Goal: Information Seeking & Learning: Learn about a topic

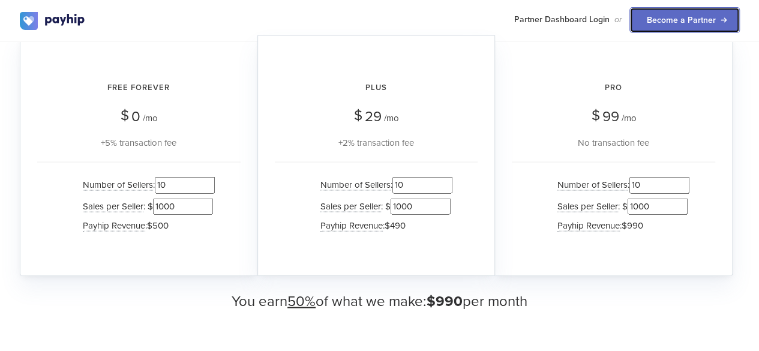
scroll to position [1219, 0]
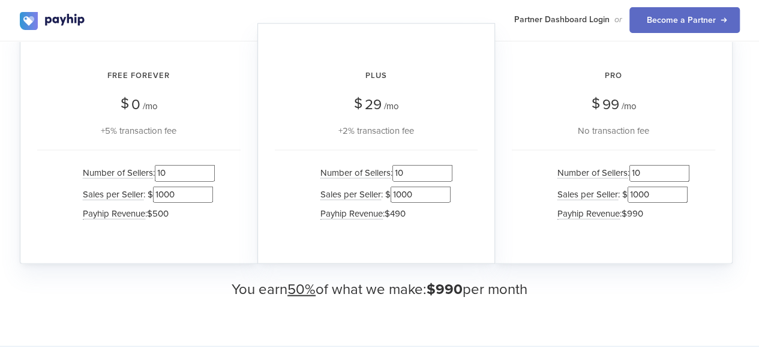
drag, startPoint x: 667, startPoint y: 174, endPoint x: 590, endPoint y: 184, distance: 78.0
click at [590, 184] on ul "Number of Sellers : 10 Sales per Seller : $ 1000 Payhip Revenue : $990" at bounding box center [613, 193] width 152 height 60
click at [428, 172] on input "10" at bounding box center [422, 173] width 60 height 16
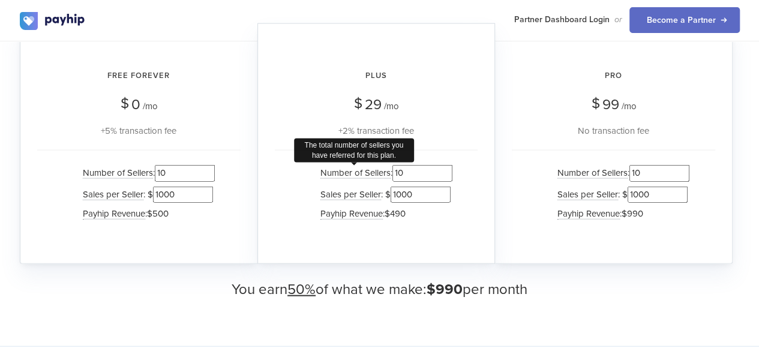
drag, startPoint x: 428, startPoint y: 172, endPoint x: 334, endPoint y: 177, distance: 94.3
click at [334, 177] on li "Number of Sellers The total number of sellers you have referred for this plan. …" at bounding box center [383, 173] width 138 height 21
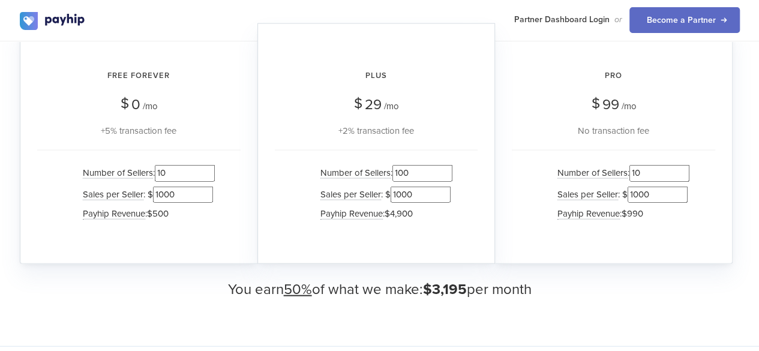
type input "100"
click at [416, 300] on div "How much could you earn? We have multiple plans for you to earn from Free Forev…" at bounding box center [379, 113] width 759 height 465
drag, startPoint x: 202, startPoint y: 172, endPoint x: 56, endPoint y: 177, distance: 146.4
click at [56, 177] on div "Number of Sellers : 10 Sales per Seller : $ 1000 Payhip Revenue : $500" at bounding box center [138, 194] width 203 height 89
type input "100"
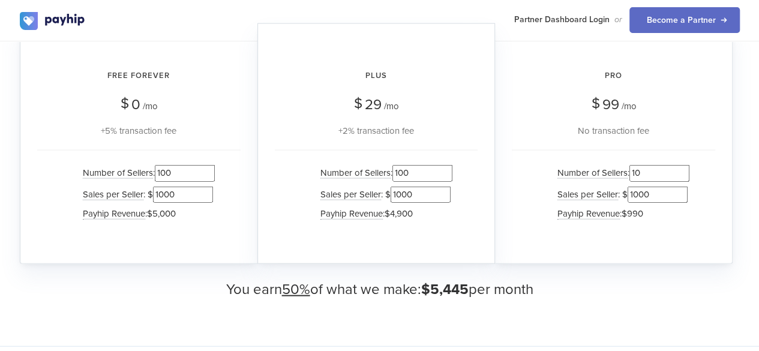
drag, startPoint x: 664, startPoint y: 171, endPoint x: 481, endPoint y: 176, distance: 183.0
click at [481, 23] on div "Free Forever $ 0 /mo +5% transaction fee Number of Sellers : 100 Sales per Sell…" at bounding box center [380, 23] width 720 height 0
type input "100"
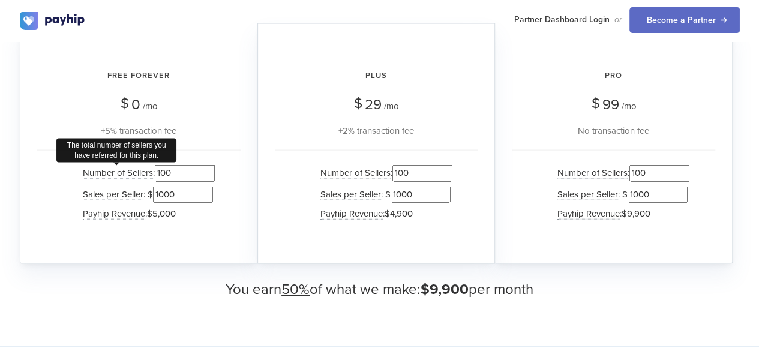
drag, startPoint x: 178, startPoint y: 174, endPoint x: 119, endPoint y: 172, distance: 58.8
click at [119, 172] on li "Number of Sellers The total number of sellers you have referred for this plan. …" at bounding box center [146, 173] width 138 height 21
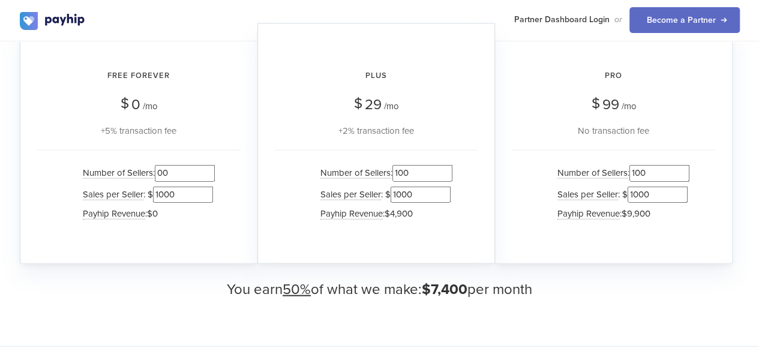
type input "00"
click at [427, 173] on input "100" at bounding box center [422, 173] width 60 height 16
drag, startPoint x: 660, startPoint y: 173, endPoint x: 524, endPoint y: 172, distance: 135.6
click at [524, 172] on div "Number of Sellers : 100 Sales per Seller : $ 1000 Payhip Revenue : $9,900" at bounding box center [613, 194] width 203 height 89
type input "0"
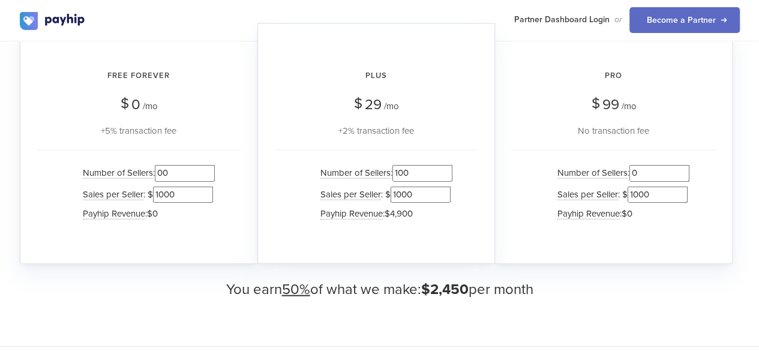
click at [549, 303] on div "How much could you earn? We have multiple plans for you to earn from Free Forev…" at bounding box center [379, 113] width 759 height 465
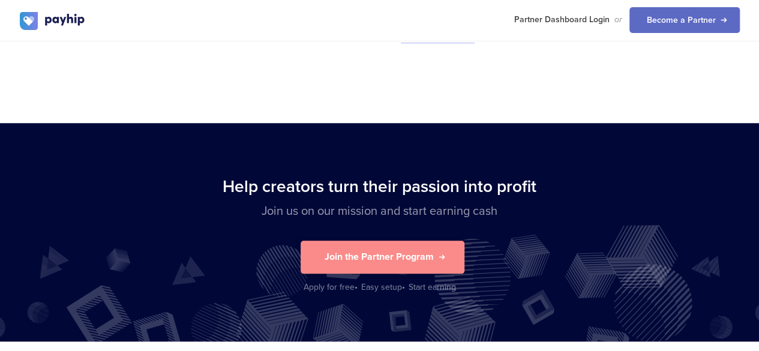
scroll to position [2832, 0]
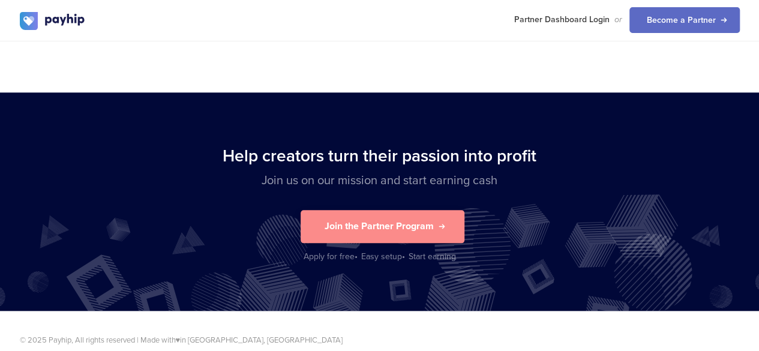
drag, startPoint x: 428, startPoint y: 213, endPoint x: 382, endPoint y: 158, distance: 72.0
click at [382, 172] on p "Join us on our mission and start earning cash" at bounding box center [380, 180] width 720 height 17
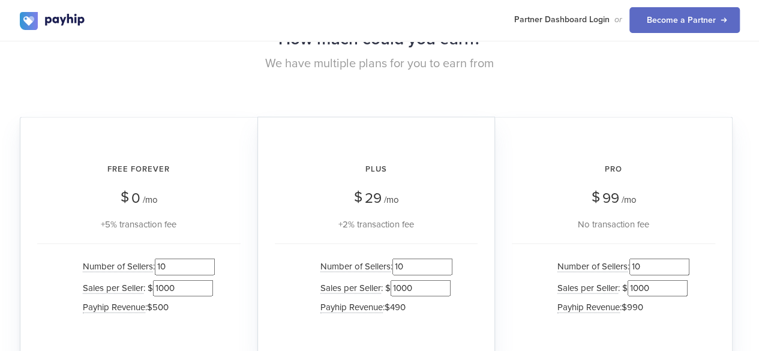
scroll to position [1161, 0]
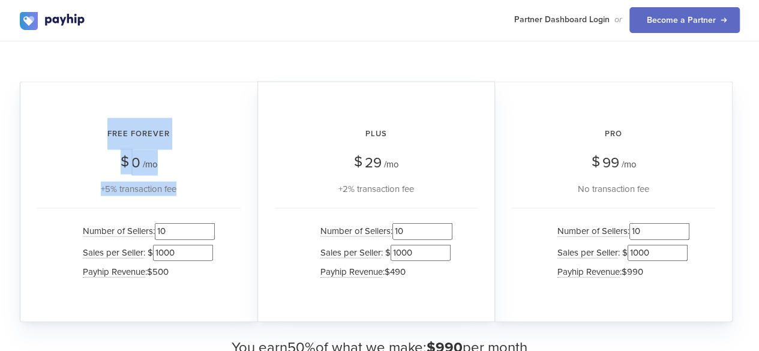
drag, startPoint x: 71, startPoint y: 124, endPoint x: 146, endPoint y: 206, distance: 111.2
click at [146, 206] on div "Free Forever $ 0 /mo +5% transaction fee Number of Sellers : 10 Sales per Selle…" at bounding box center [139, 202] width 238 height 241
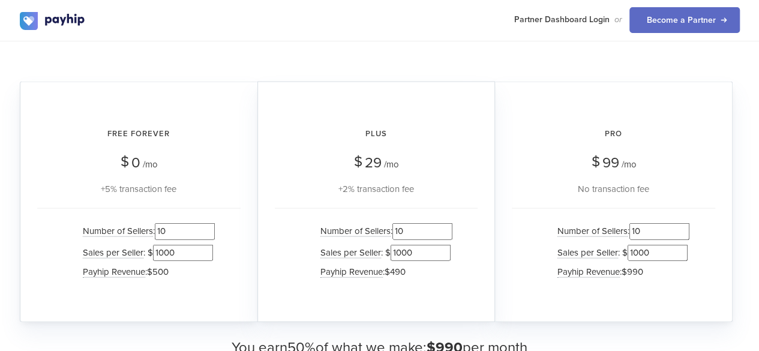
click at [429, 149] on div "Plus $ 29 /mo +2% transaction fee" at bounding box center [376, 157] width 203 height 78
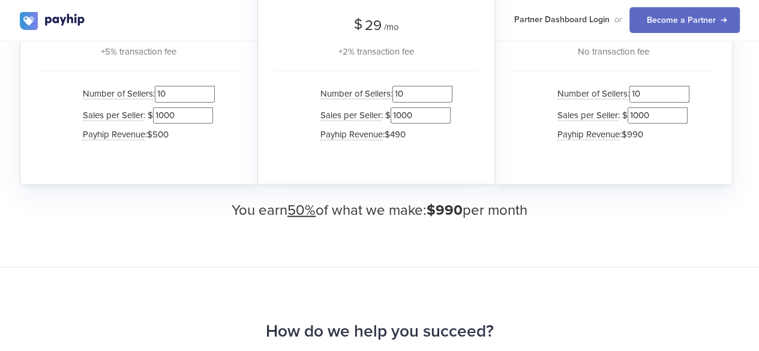
scroll to position [1302, 0]
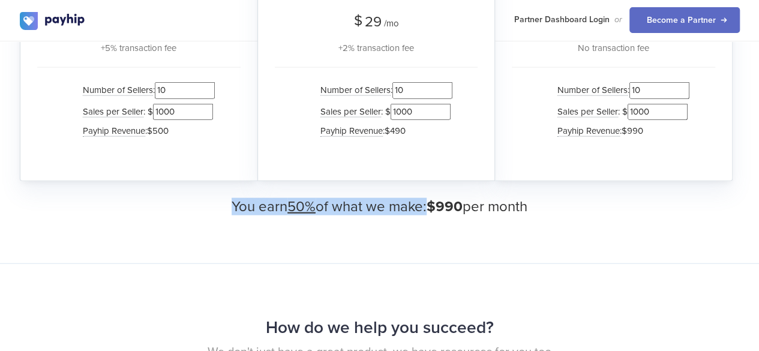
drag, startPoint x: 218, startPoint y: 207, endPoint x: 422, endPoint y: 205, distance: 204.0
click at [422, 205] on h3 "You earn 50% of what we make: $990 per month" at bounding box center [380, 207] width 720 height 16
copy h3 "You earn 50% of what we make"
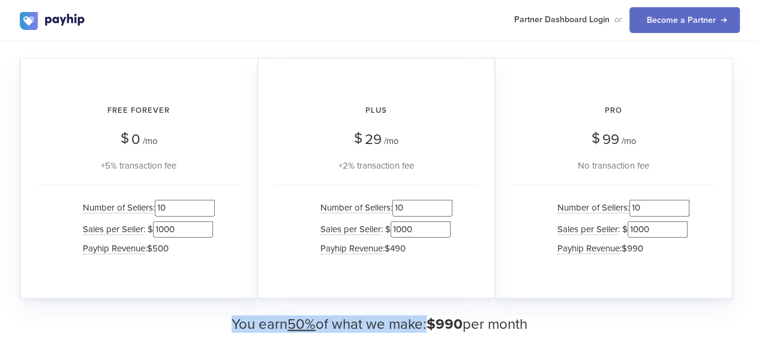
scroll to position [1172, 0]
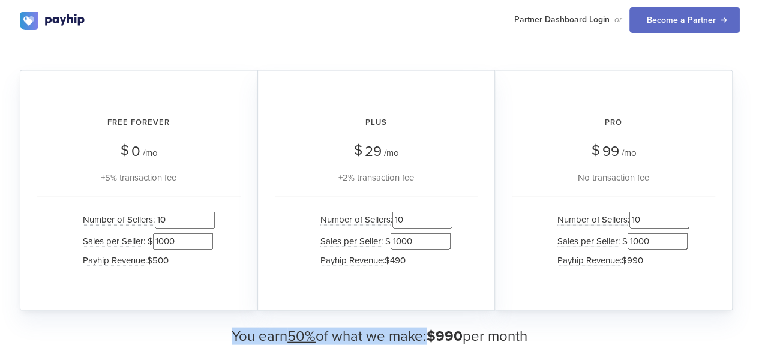
drag, startPoint x: 588, startPoint y: 116, endPoint x: 657, endPoint y: 170, distance: 87.1
click at [657, 170] on div "Pro $ 99 /mo No transaction fee" at bounding box center [613, 146] width 203 height 78
copy div "Pro $ 99 /mo No transaction fee"
drag, startPoint x: 328, startPoint y: 106, endPoint x: 426, endPoint y: 176, distance: 120.8
click at [426, 176] on div "Plus $ 29 /mo +2% transaction fee" at bounding box center [376, 146] width 203 height 78
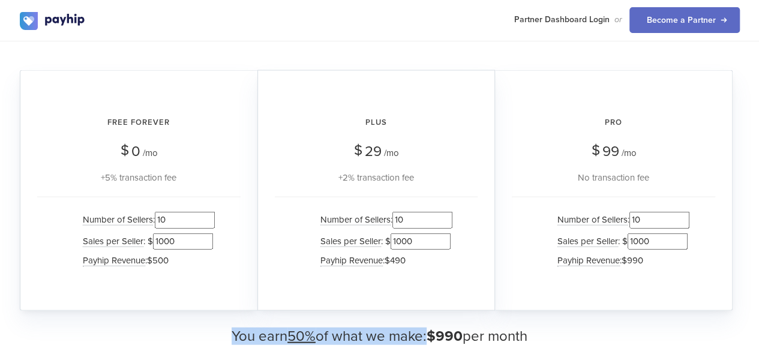
copy div "Plus $ 29 /mo +2% transaction fee"
drag, startPoint x: 82, startPoint y: 111, endPoint x: 197, endPoint y: 178, distance: 133.3
click at [197, 178] on div "Free Forever $ 0 /mo +5% transaction fee" at bounding box center [138, 146] width 203 height 78
copy div "Free Forever $ 0 /mo +5% transaction fee"
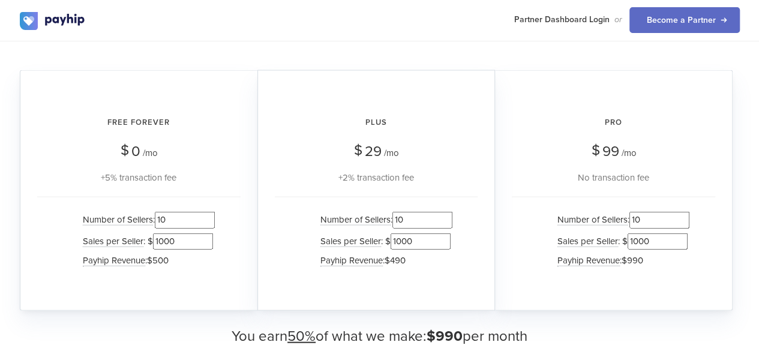
click at [222, 197] on div "Number of Sellers : 10 Sales per Seller : $ 1000 Payhip Revenue : $500" at bounding box center [138, 241] width 203 height 89
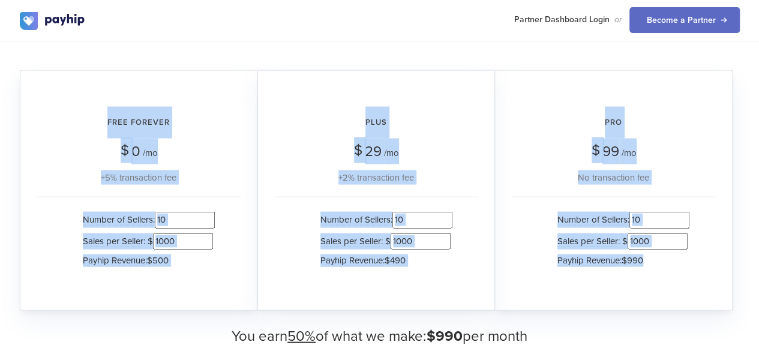
drag, startPoint x: 67, startPoint y: 116, endPoint x: 685, endPoint y: 261, distance: 635.2
click at [685, 70] on div "Free Forever $ 0 /mo +5% transaction fee Number of Sellers : 10 Sales per Selle…" at bounding box center [380, 70] width 720 height 0
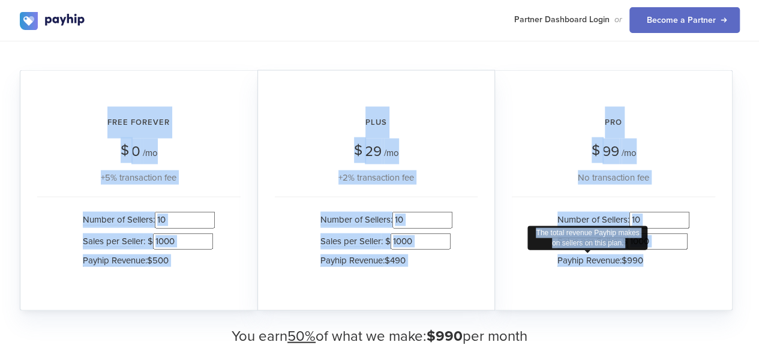
copy div "Free Forever $ 0 /mo +5% transaction fee Number of Sellers : Sales per Seller :…"
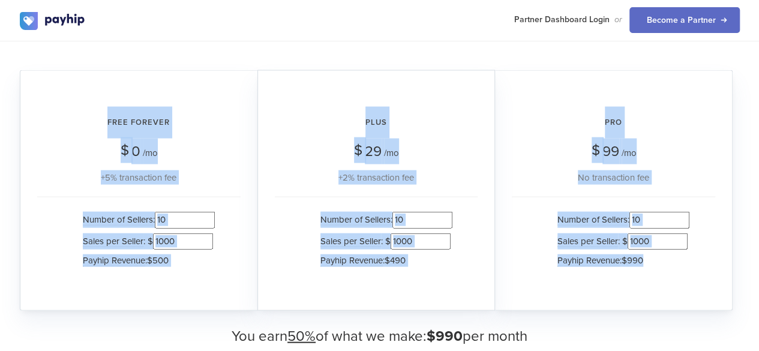
click at [206, 170] on div "+5% transaction fee" at bounding box center [138, 177] width 203 height 14
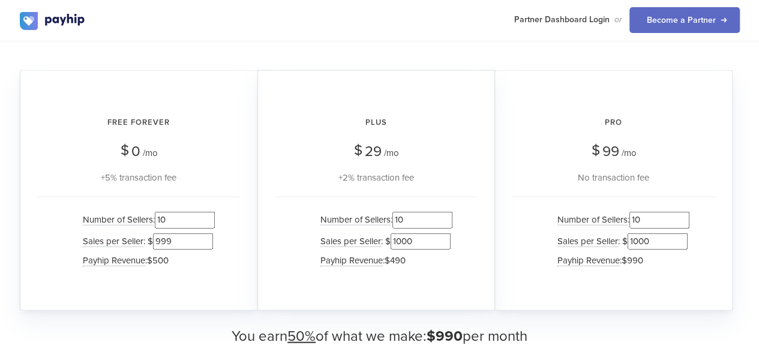
click at [205, 242] on input "999" at bounding box center [183, 241] width 60 height 16
click at [205, 242] on input "998" at bounding box center [183, 241] width 60 height 16
click at [205, 242] on input "997" at bounding box center [183, 241] width 60 height 16
click at [205, 242] on input "996" at bounding box center [183, 241] width 60 height 16
click at [205, 242] on input "995" at bounding box center [183, 241] width 60 height 16
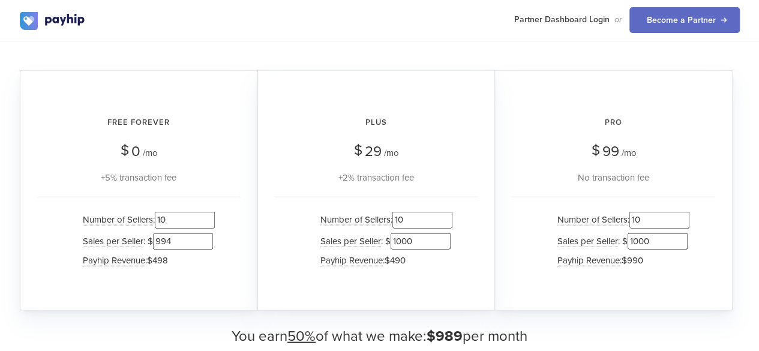
click at [205, 242] on input "994" at bounding box center [183, 241] width 60 height 16
click at [205, 242] on input "993" at bounding box center [183, 241] width 60 height 16
click at [205, 242] on input "992" at bounding box center [183, 241] width 60 height 16
click at [205, 242] on input "991" at bounding box center [183, 241] width 60 height 16
click at [188, 241] on input "991" at bounding box center [183, 241] width 60 height 16
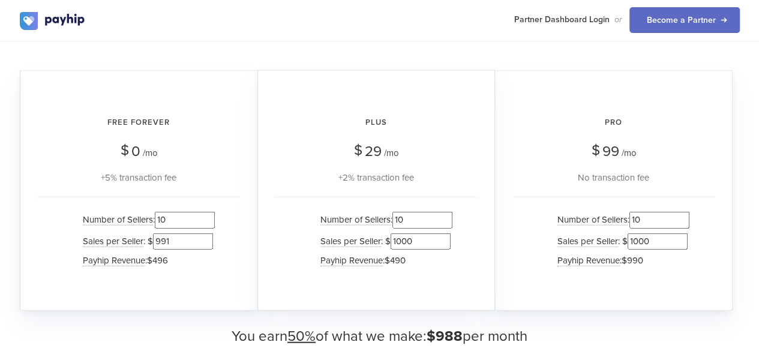
click at [188, 241] on input "991" at bounding box center [183, 241] width 60 height 16
type input "100"
click at [222, 277] on div "Number of Sellers : 10 Sales per Seller : $ 100 Payhip Revenue : $50" at bounding box center [138, 241] width 203 height 89
click at [428, 244] on input "1000" at bounding box center [420, 241] width 60 height 16
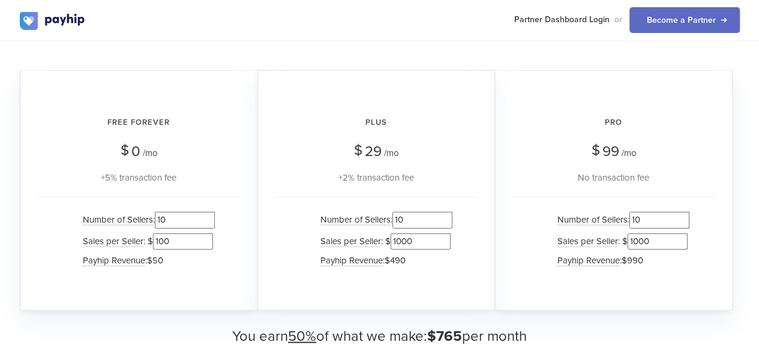
click at [428, 244] on input "1000" at bounding box center [420, 241] width 60 height 16
click at [658, 131] on h2 "Pro" at bounding box center [613, 123] width 203 height 32
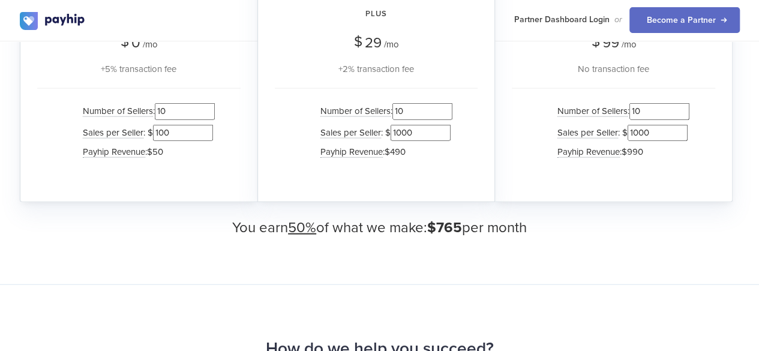
scroll to position [1276, 0]
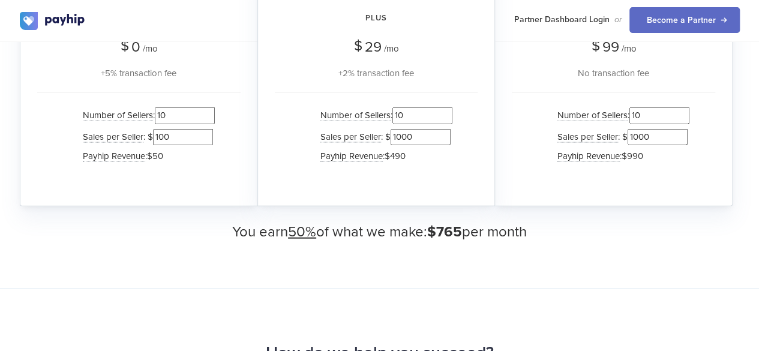
click at [190, 132] on input "100" at bounding box center [183, 137] width 60 height 16
click at [419, 137] on input "1000" at bounding box center [420, 137] width 60 height 16
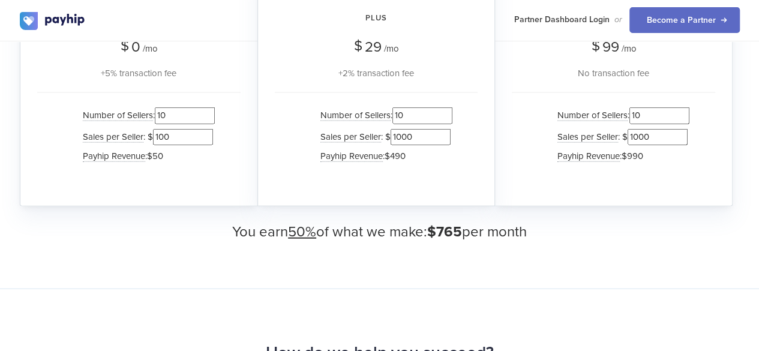
click at [419, 137] on input "1000" at bounding box center [420, 137] width 60 height 16
type input "100"
click at [655, 144] on li "Sales per Seller : $ 1000" at bounding box center [620, 137] width 138 height 21
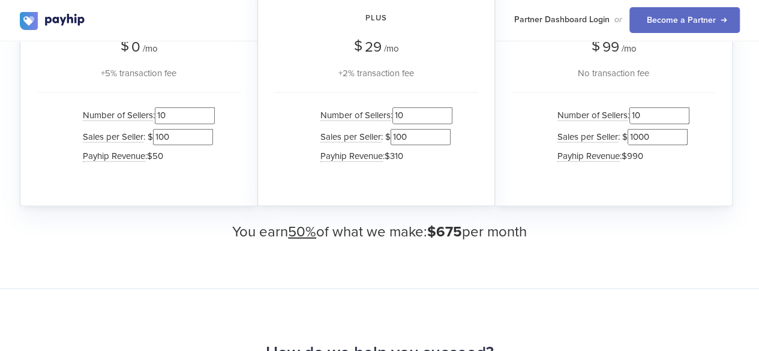
click at [656, 138] on input "1000" at bounding box center [657, 137] width 60 height 16
type input "100"
click at [669, 251] on div "How much could you earn? We have multiple plans for you to earn from Free Forev…" at bounding box center [379, 56] width 759 height 465
click at [450, 152] on li "Payhip Revenue : $310" at bounding box center [383, 156] width 138 height 17
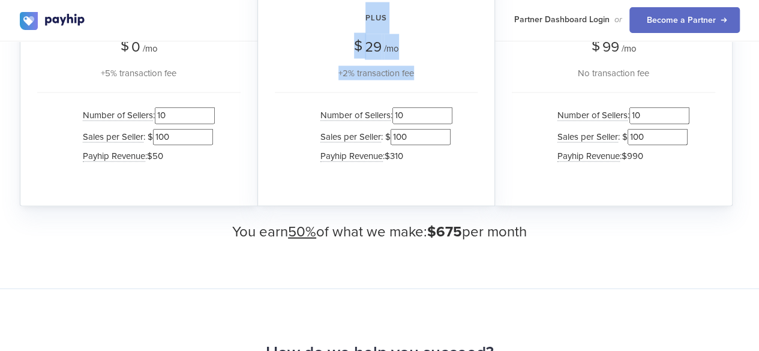
drag, startPoint x: 356, startPoint y: 16, endPoint x: 417, endPoint y: 80, distance: 88.7
click at [417, 80] on div "Plus $ 29 /mo +2% transaction fee Number of Sellers : 10 Sales per Seller : $ 1…" at bounding box center [376, 86] width 238 height 241
copy div "Plus $ 29 /mo +2% transaction fee"
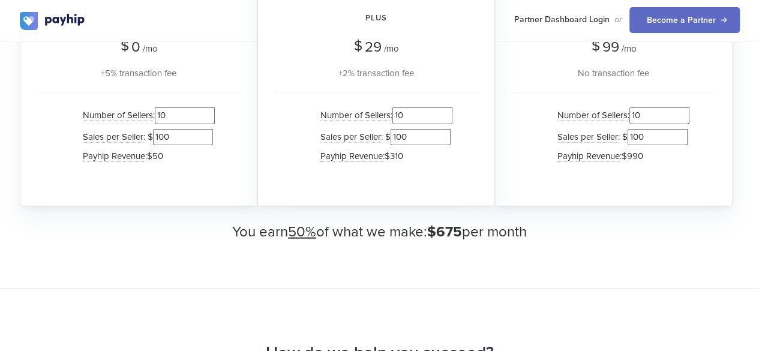
click at [675, 185] on div "Pro $ 99 /mo No transaction fee Number of Sellers : 10 Sales per Seller : $ 100…" at bounding box center [614, 86] width 238 height 241
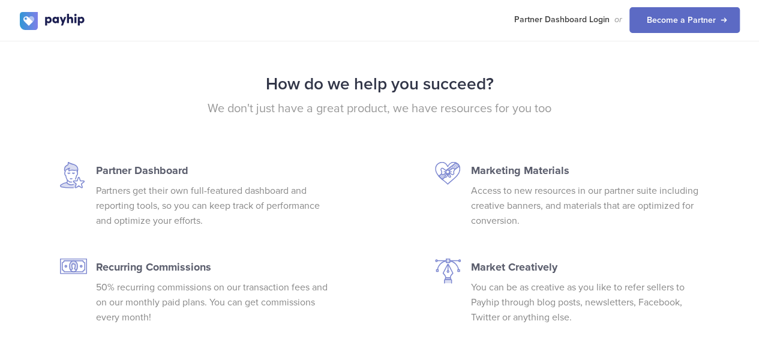
scroll to position [1557, 0]
